Goal: Information Seeking & Learning: Learn about a topic

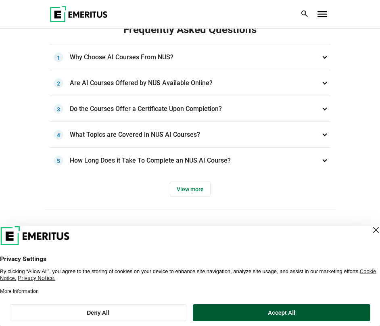
click at [259, 309] on button "Accept All" at bounding box center [281, 312] width 177 height 17
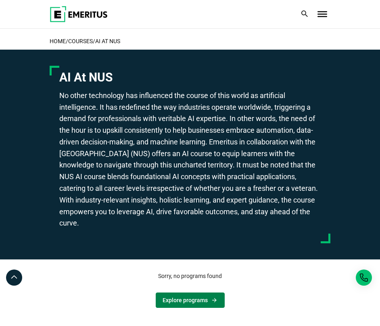
click at [165, 299] on link "Explore programs" at bounding box center [190, 299] width 69 height 15
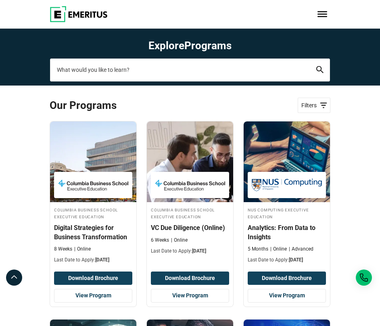
click at [113, 74] on input "search-page" at bounding box center [190, 69] width 280 height 23
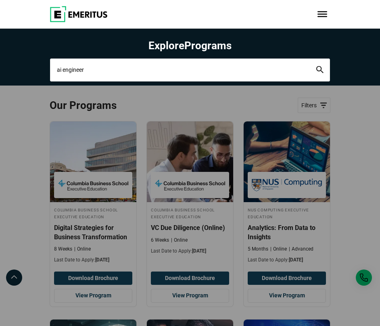
type input "ai engineer"
click at [316, 66] on button "search" at bounding box center [319, 70] width 7 height 8
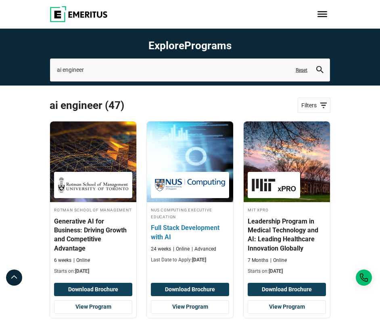
click at [161, 229] on h4 "Full Stack Development with AI" at bounding box center [190, 232] width 78 height 18
